Goal: Information Seeking & Learning: Learn about a topic

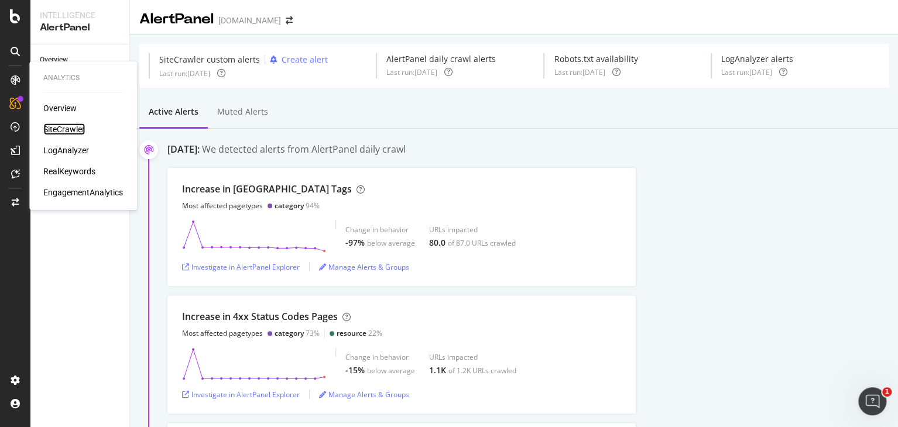
click at [56, 129] on div "SiteCrawler" at bounding box center [64, 129] width 42 height 12
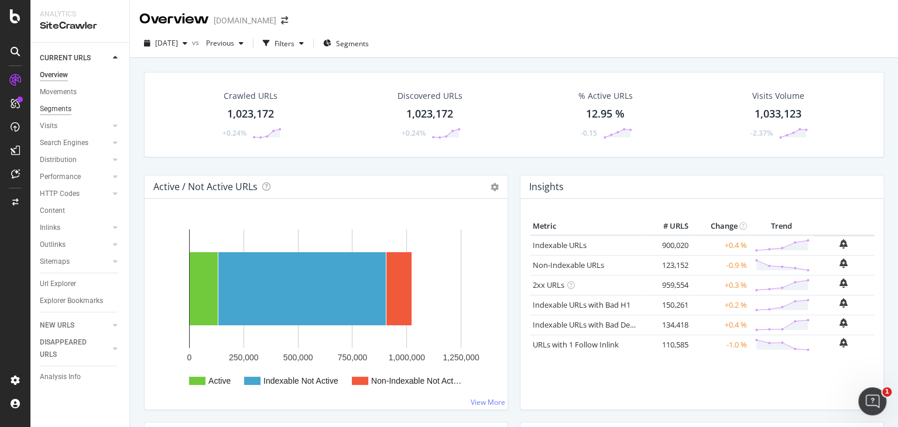
click at [66, 109] on div "Segments" at bounding box center [56, 109] width 32 height 12
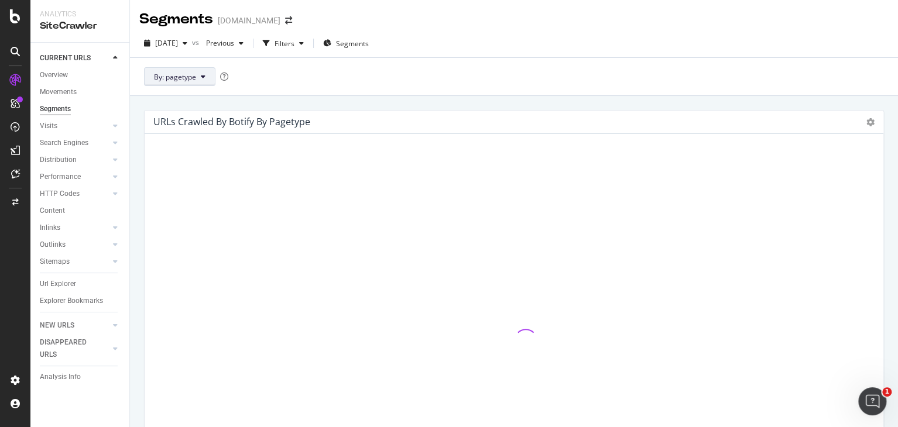
click at [189, 74] on span "By: pagetype" at bounding box center [175, 77] width 42 height 10
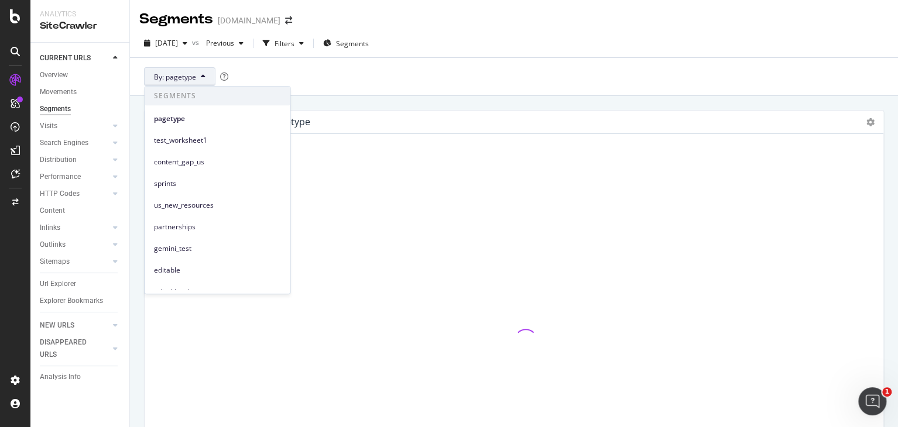
click at [189, 74] on span "By: pagetype" at bounding box center [175, 77] width 42 height 10
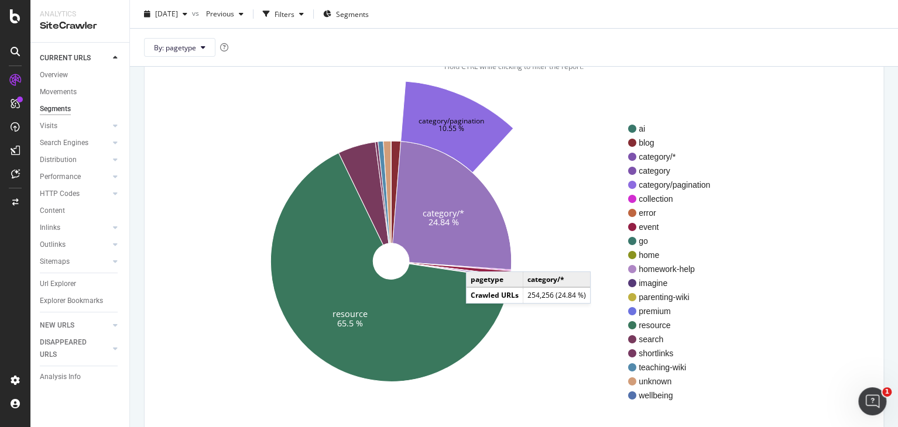
scroll to position [79, 0]
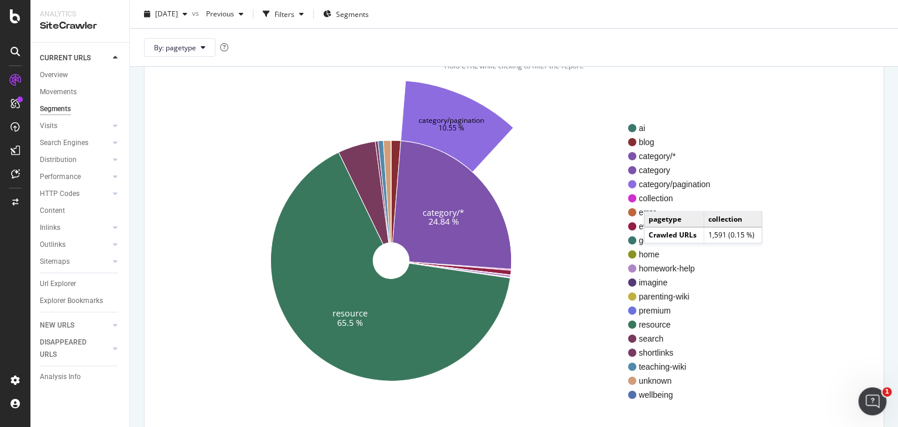
click at [655, 200] on span "collection" at bounding box center [673, 199] width 71 height 12
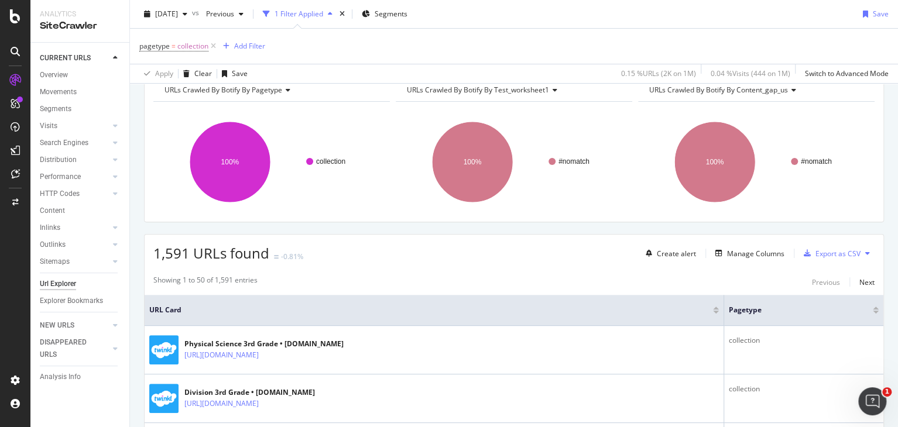
scroll to position [82, 0]
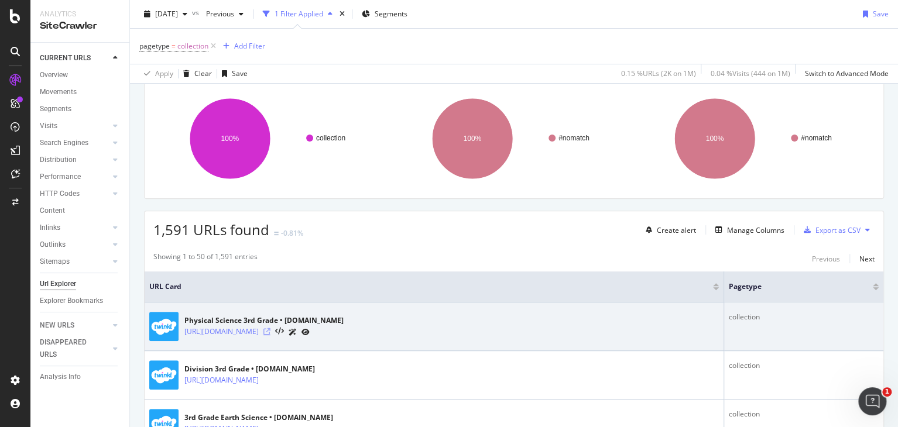
click at [270, 333] on icon at bounding box center [266, 331] width 7 height 7
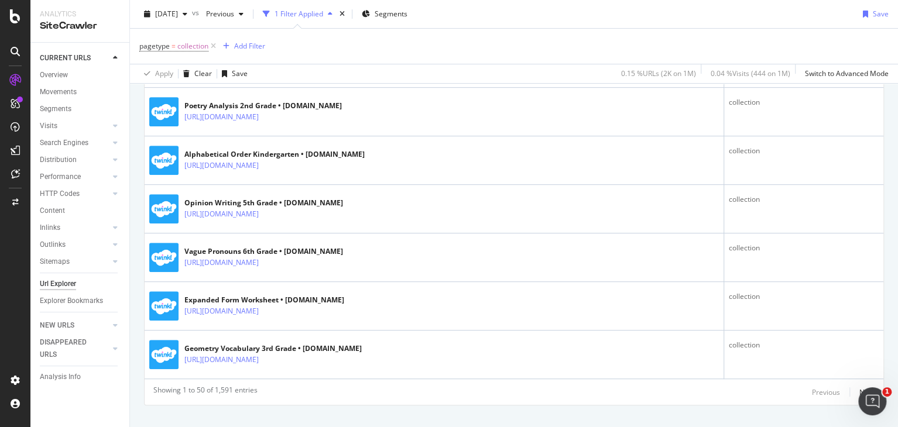
scroll to position [2446, 0]
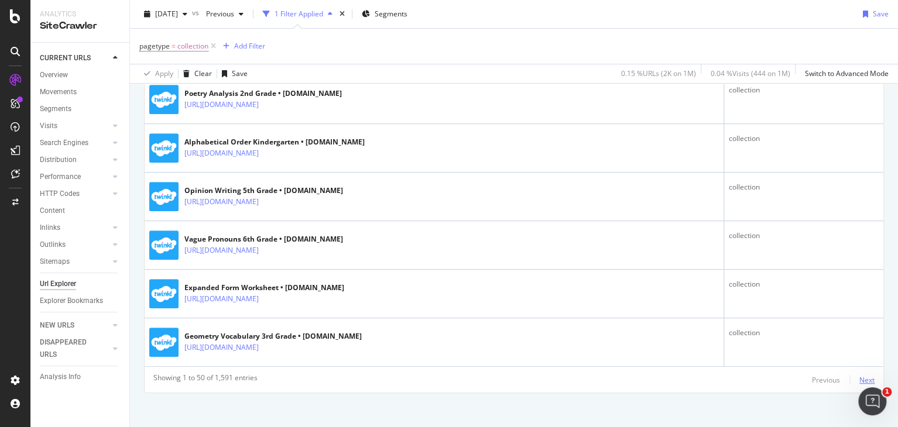
click at [864, 375] on div "Next" at bounding box center [866, 380] width 15 height 10
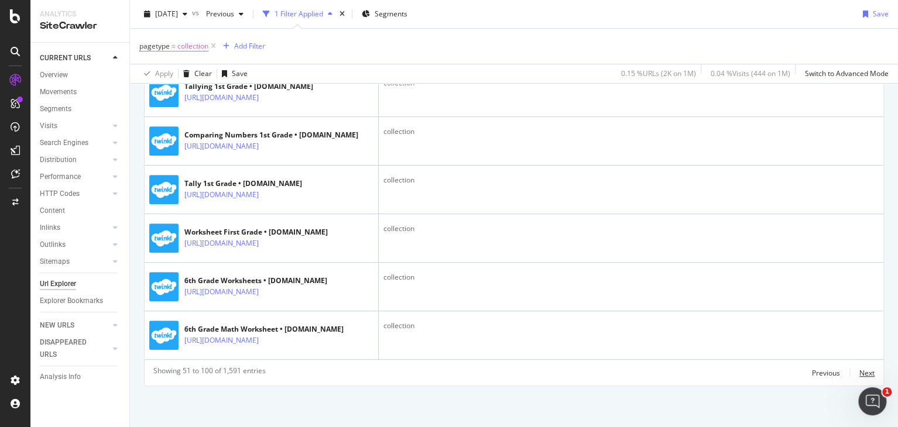
scroll to position [2681, 0]
click at [859, 378] on div "Next" at bounding box center [866, 373] width 15 height 10
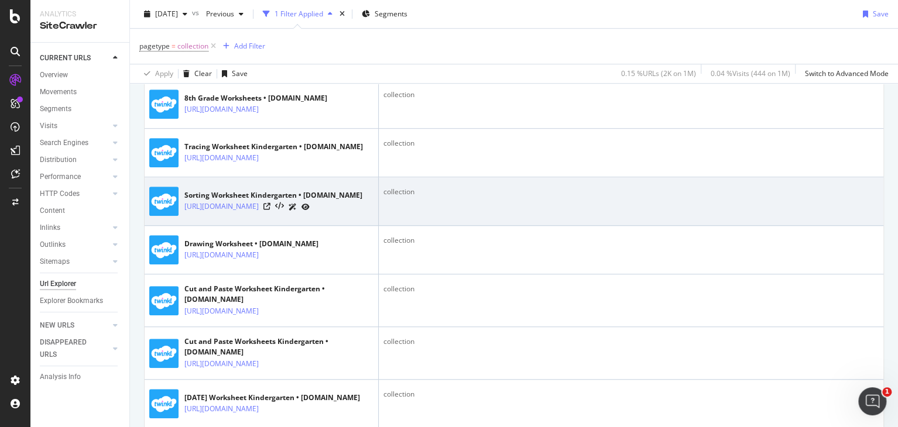
scroll to position [383, 0]
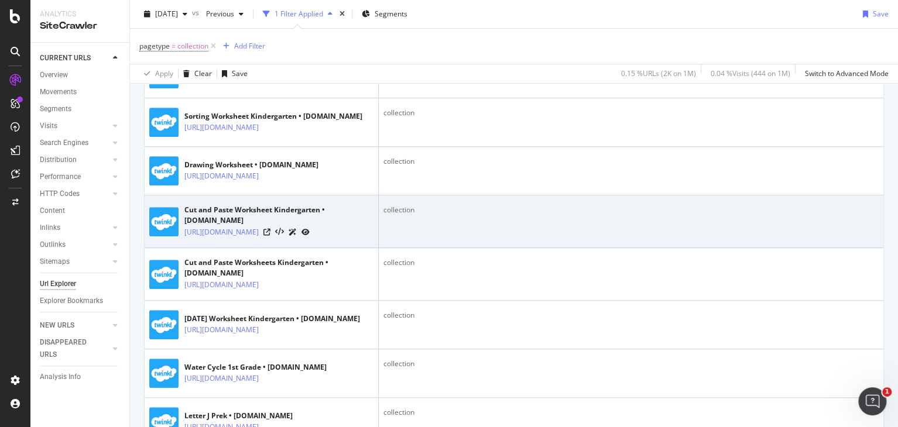
drag, startPoint x: 255, startPoint y: 233, endPoint x: 491, endPoint y: 224, distance: 236.6
click at [491, 215] on div "collection" at bounding box center [630, 210] width 495 height 11
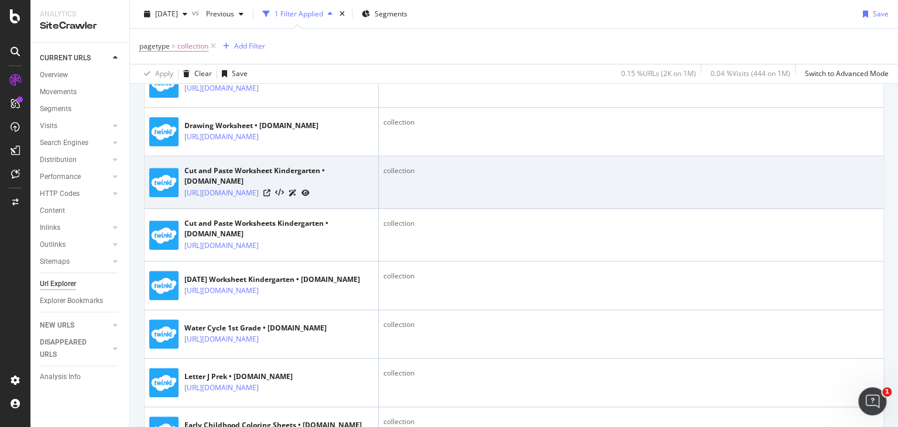
scroll to position [427, 0]
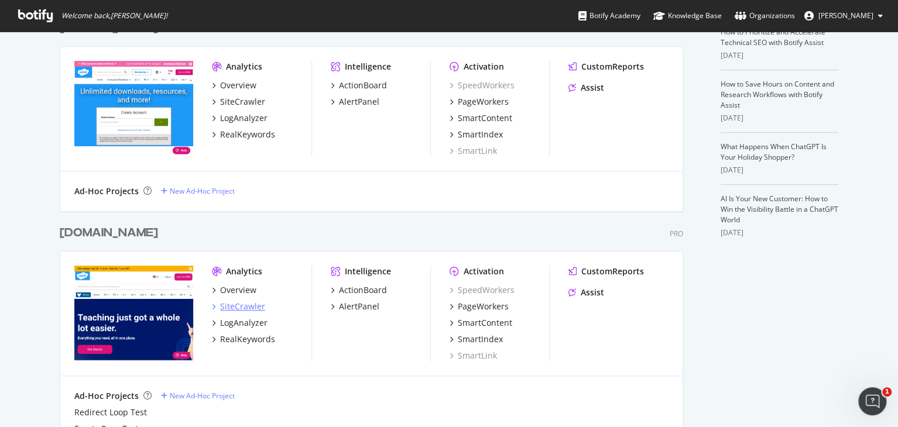
scroll to position [274, 0]
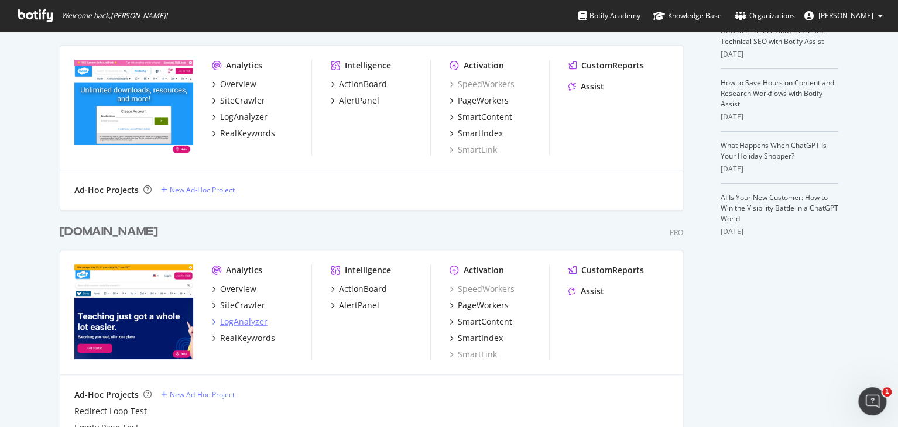
click at [237, 319] on div "LogAnalyzer" at bounding box center [243, 322] width 47 height 12
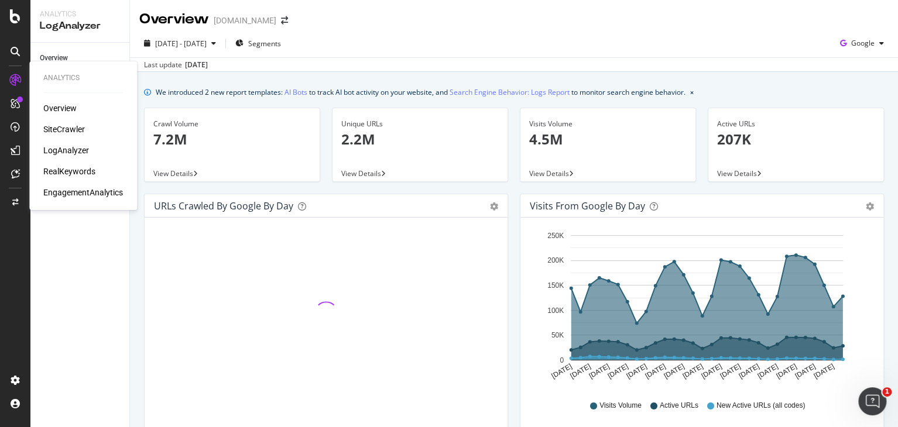
click at [64, 108] on div "Overview" at bounding box center [59, 108] width 33 height 12
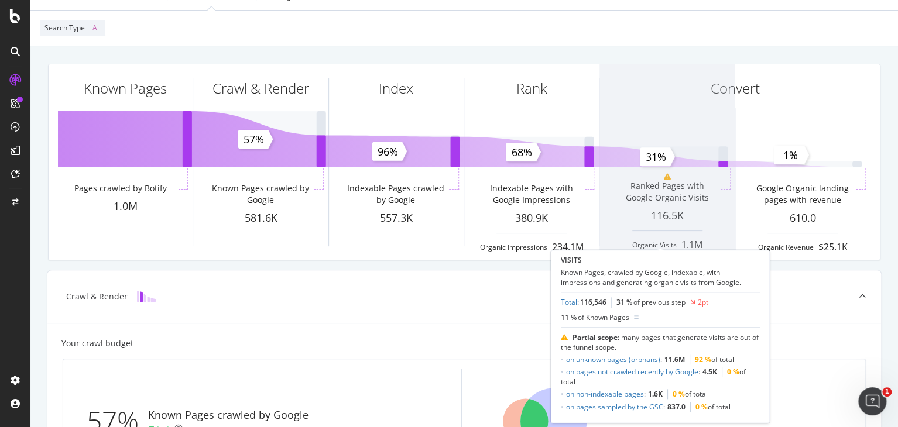
scroll to position [106, 0]
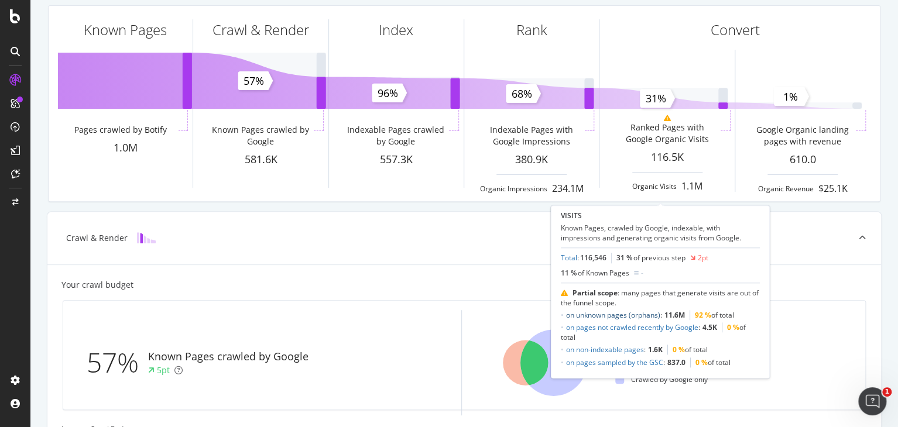
click at [625, 317] on link "on unknown pages (orphans)" at bounding box center [613, 315] width 94 height 10
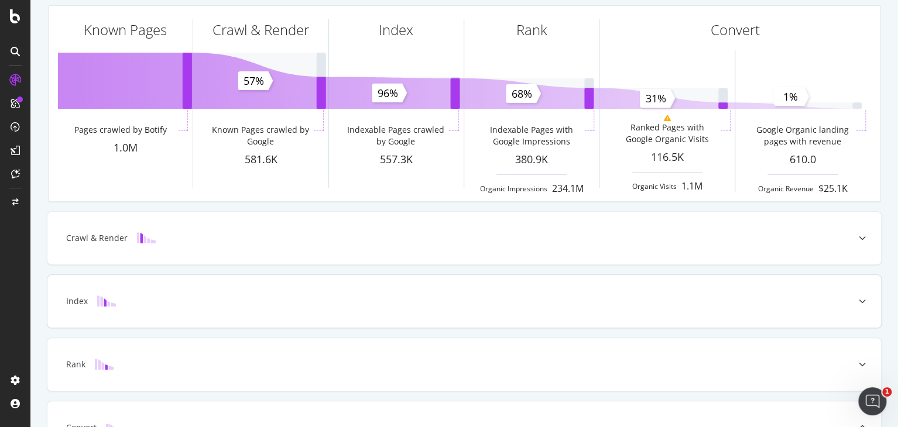
scroll to position [434, 0]
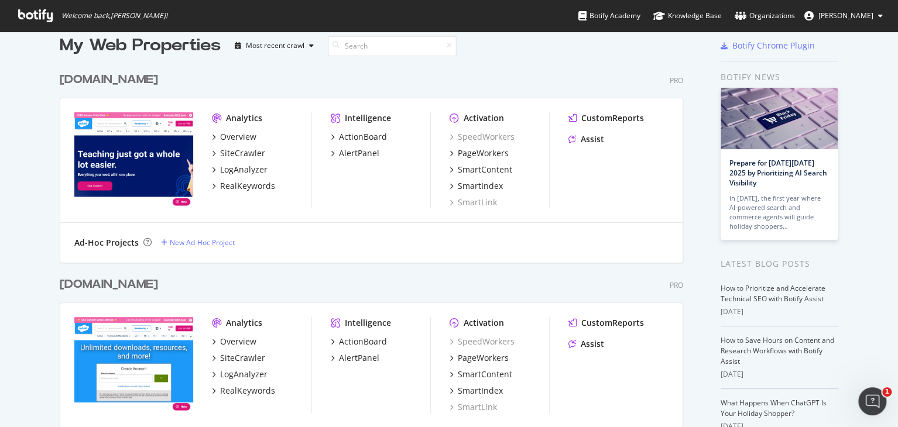
scroll to position [16, 0]
click at [240, 138] on div "Overview" at bounding box center [238, 137] width 36 height 12
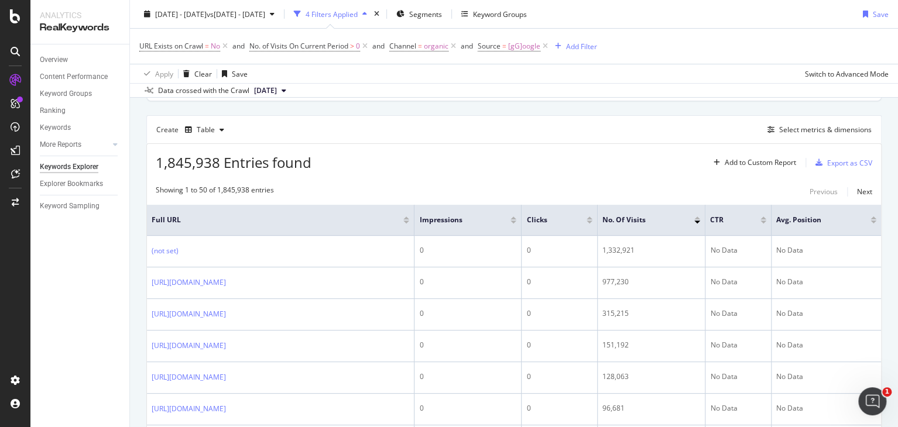
scroll to position [91, 0]
